Goal: Transaction & Acquisition: Purchase product/service

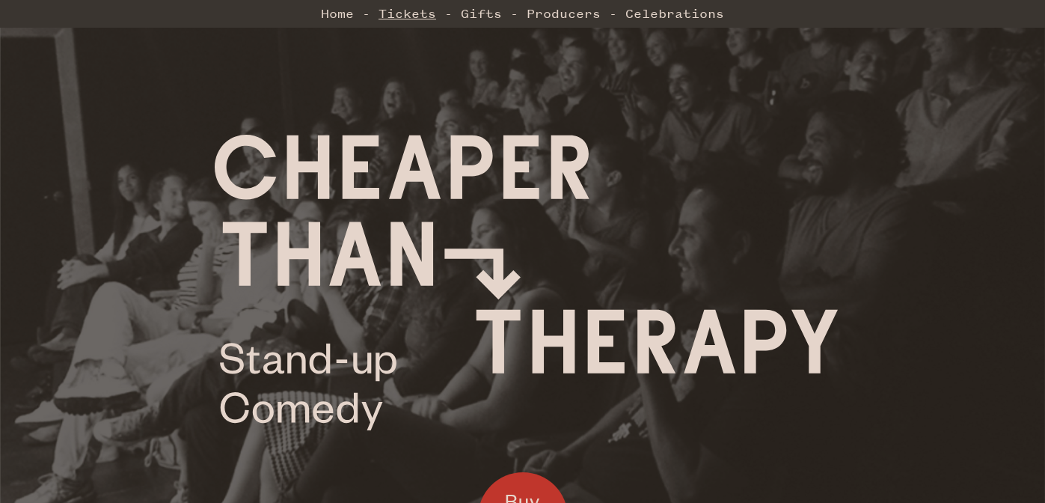
click at [400, 21] on link "Tickets" at bounding box center [408, 14] width 58 height 30
click at [388, 18] on link "Tickets" at bounding box center [408, 14] width 58 height 30
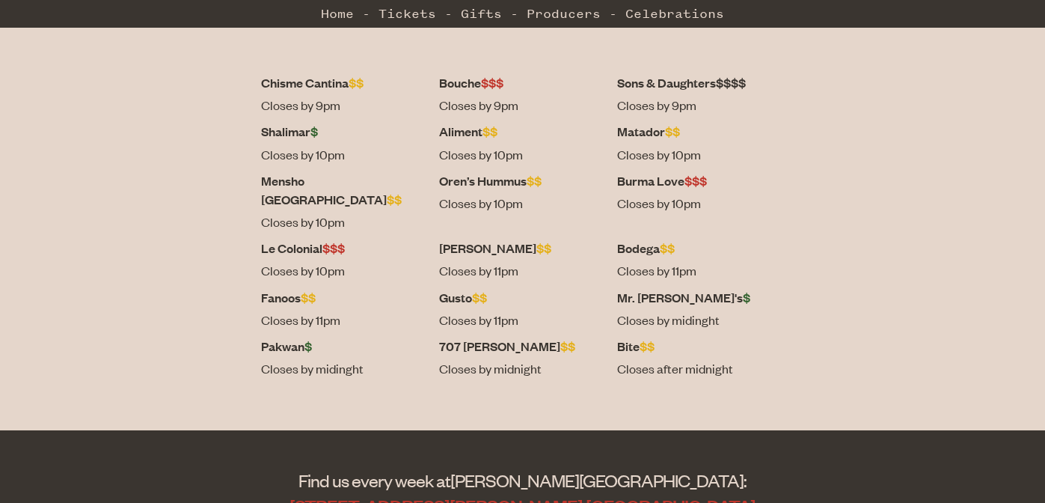
scroll to position [672, 0]
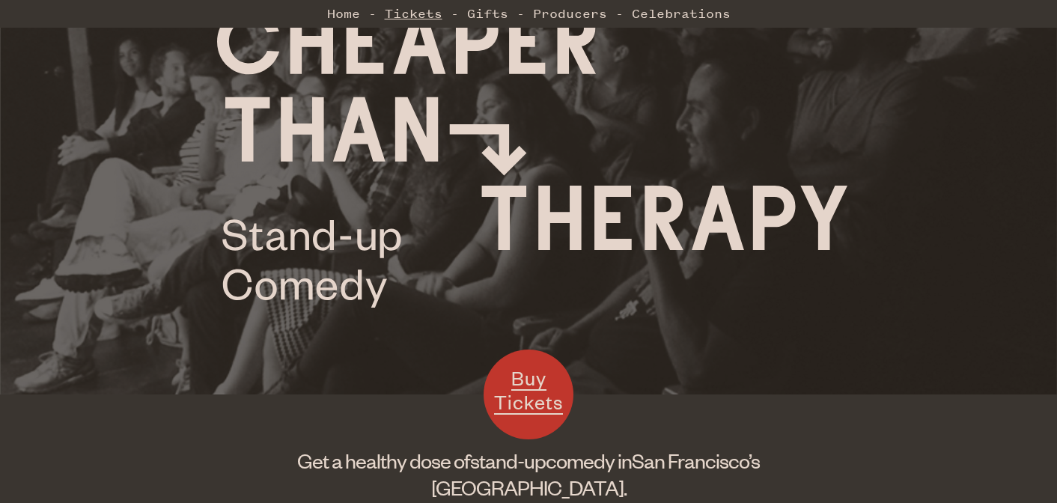
scroll to position [82, 0]
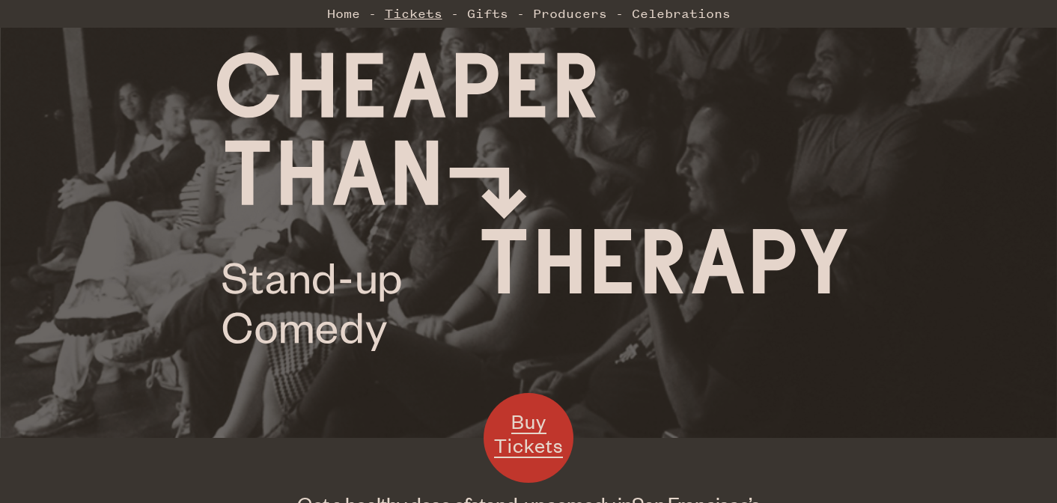
click at [424, 15] on link "Tickets" at bounding box center [414, 14] width 58 height 30
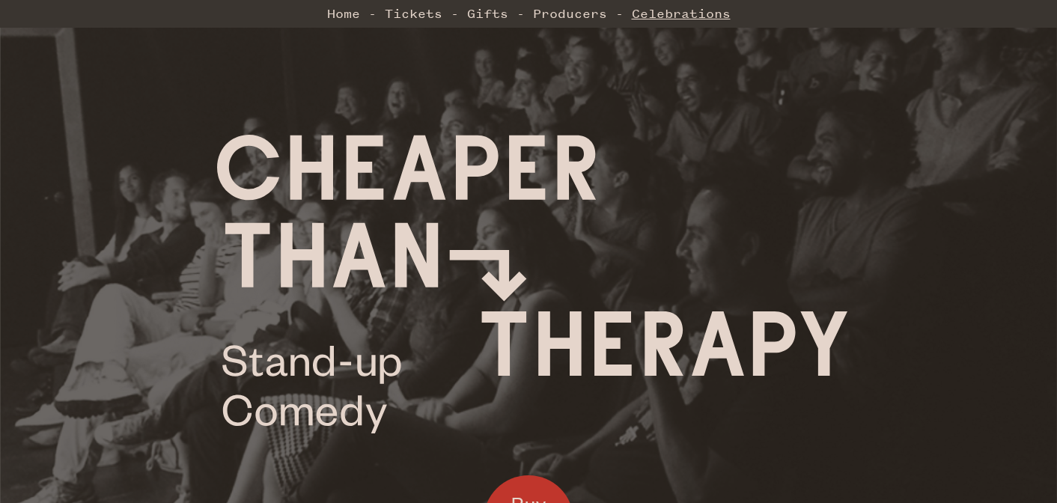
click at [644, 16] on link "Celebrations" at bounding box center [681, 14] width 99 height 30
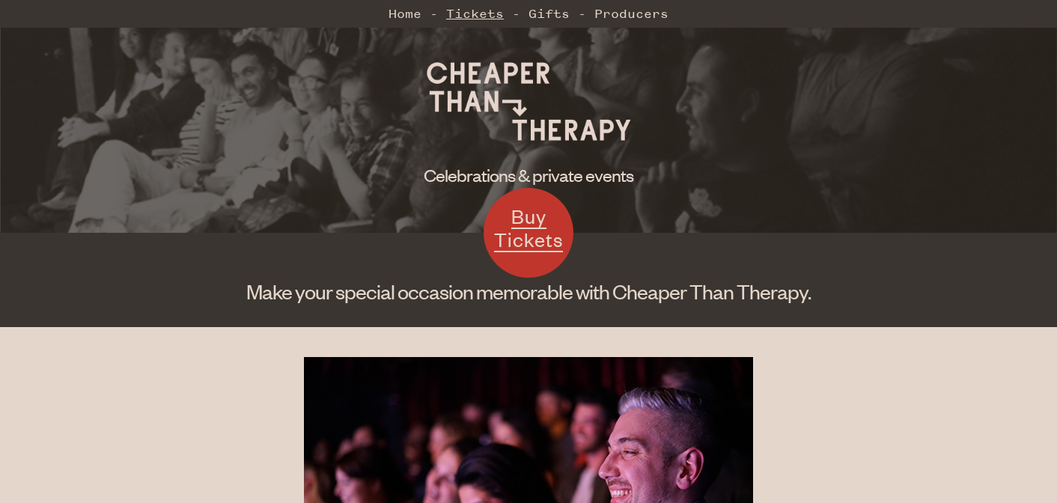
click at [465, 18] on link "Tickets" at bounding box center [475, 14] width 58 height 30
